Goal: Transaction & Acquisition: Subscribe to service/newsletter

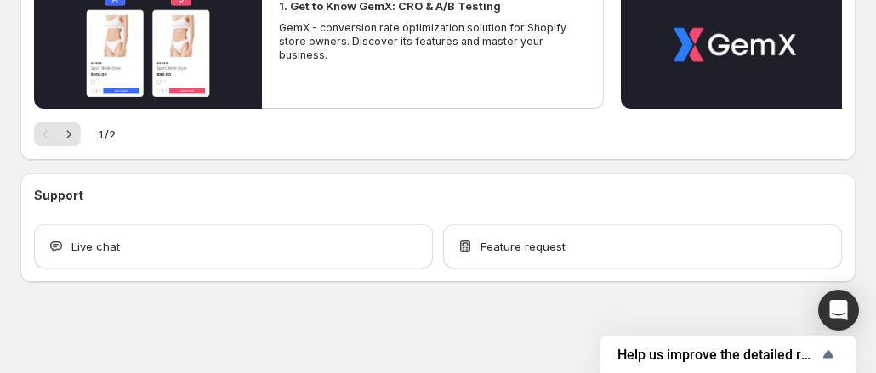
scroll to position [360, 0]
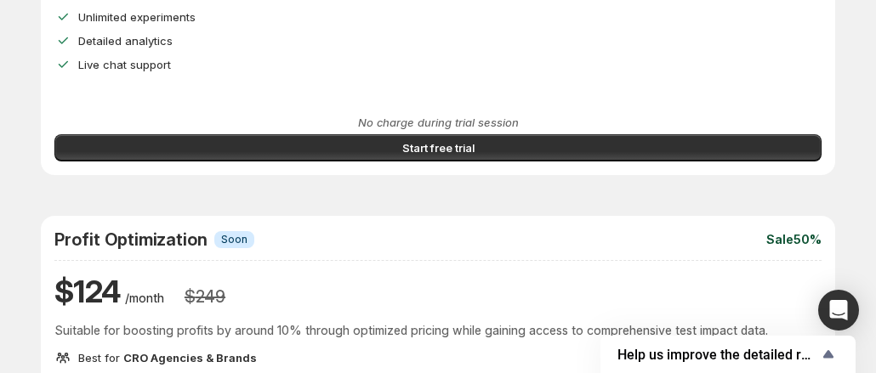
scroll to position [530, 0]
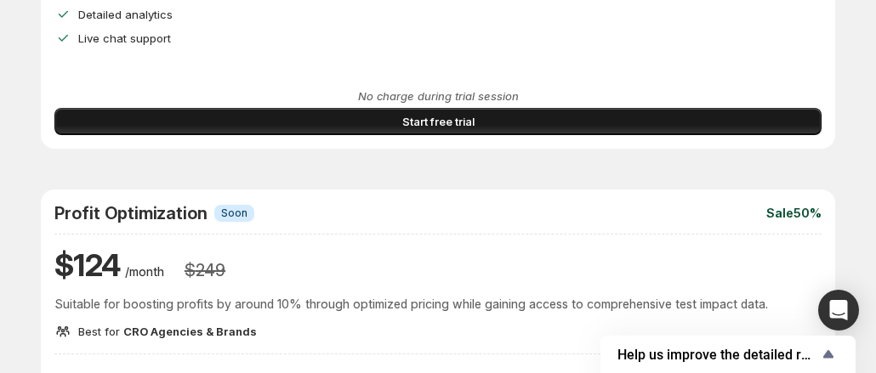
click at [402, 130] on span "Start free trial" at bounding box center [438, 121] width 72 height 17
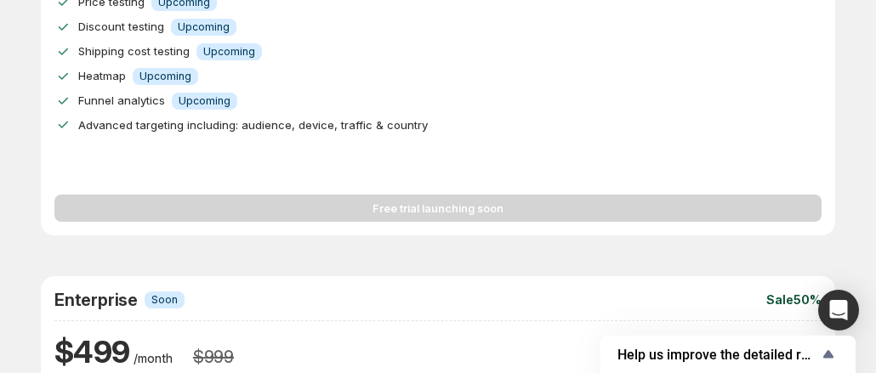
scroll to position [950, 0]
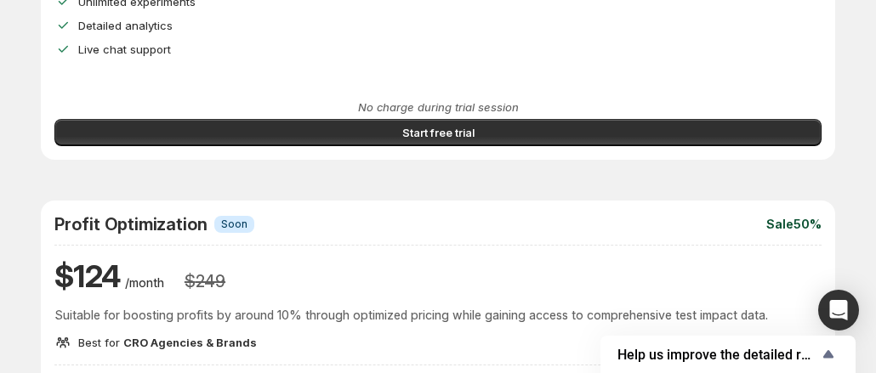
scroll to position [355, 0]
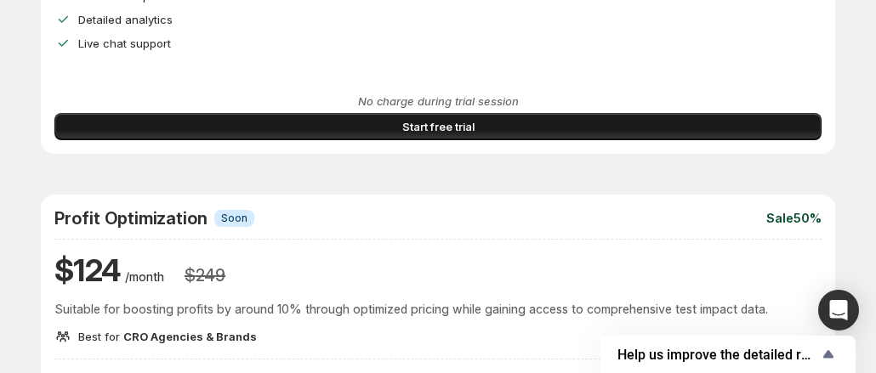
click at [116, 140] on button "Start free trial" at bounding box center [437, 126] width 767 height 27
